Goal: Task Accomplishment & Management: Use online tool/utility

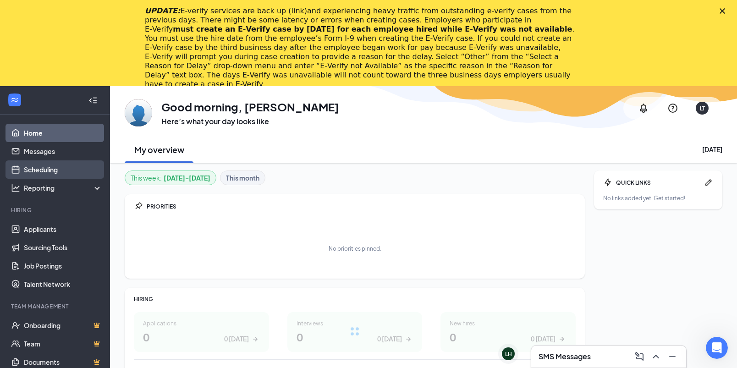
click at [26, 174] on link "Scheduling" at bounding box center [63, 169] width 78 height 18
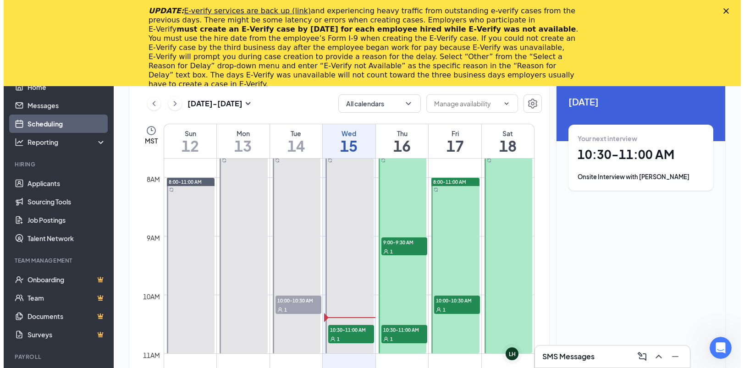
scroll to position [542, 0]
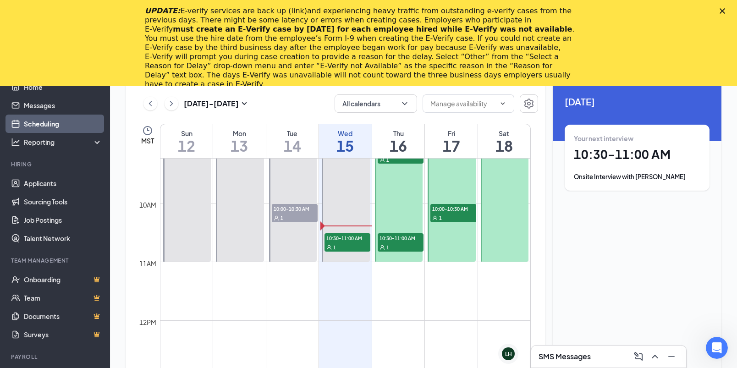
click at [335, 245] on span "1" at bounding box center [334, 247] width 3 height 6
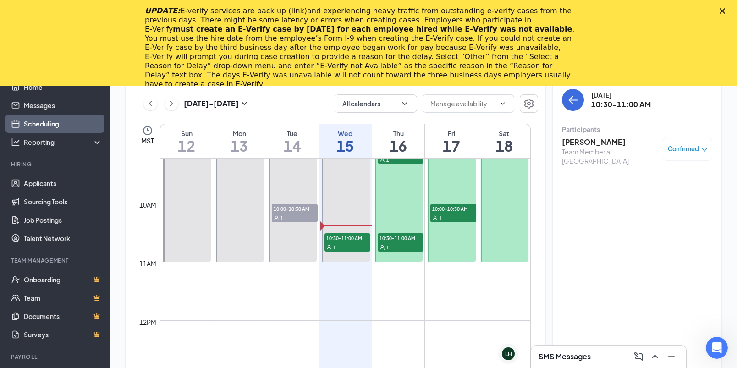
click at [596, 146] on h3 "[PERSON_NAME]" at bounding box center [610, 142] width 96 height 10
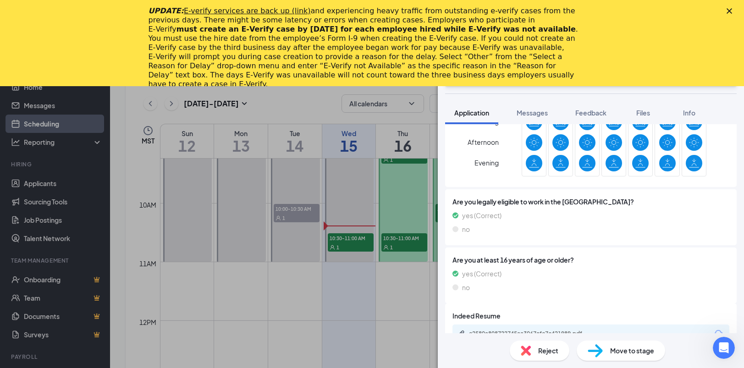
scroll to position [342, 0]
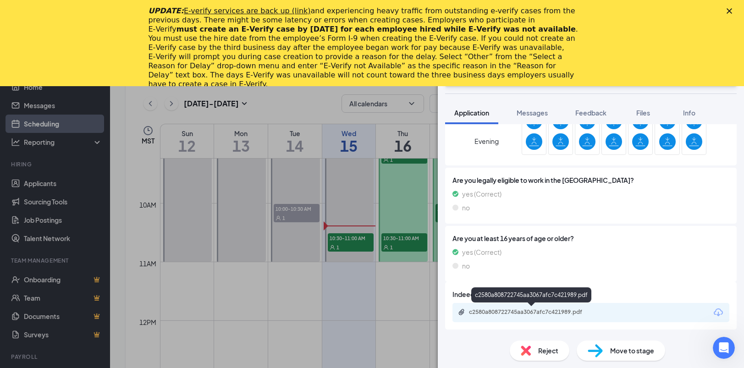
click at [519, 306] on div "c2580a808722745aa3067afc7c421989.pdf" at bounding box center [531, 296] width 120 height 19
click at [519, 312] on div "c2580a808722745aa3067afc7c421989.pdf" at bounding box center [533, 311] width 128 height 7
